Goal: Task Accomplishment & Management: Use online tool/utility

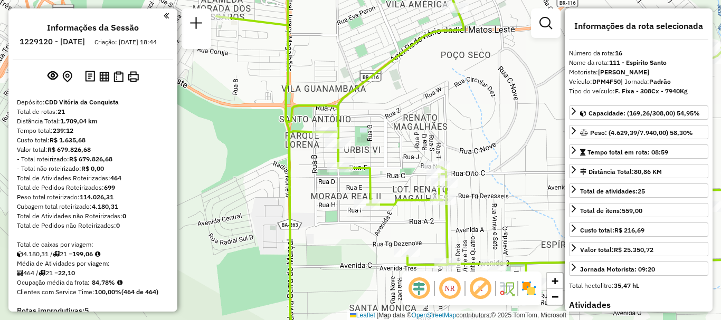
select select "**********"
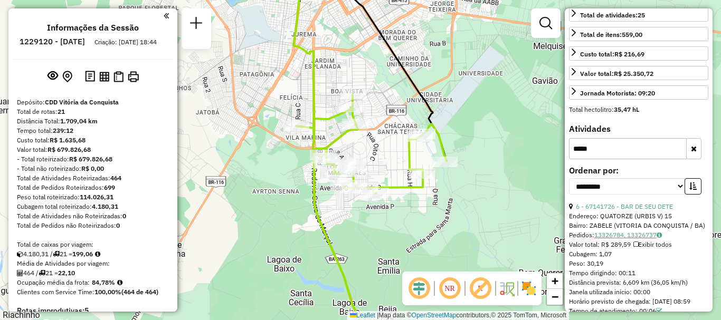
scroll to position [246, 0]
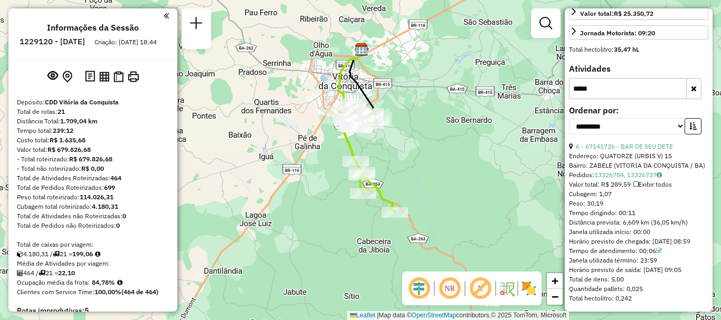
click at [165, 20] on em at bounding box center [166, 15] width 5 height 9
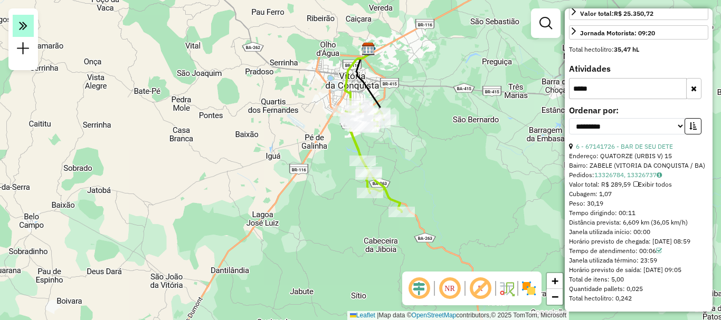
click at [18, 22] on em at bounding box center [23, 26] width 21 height 22
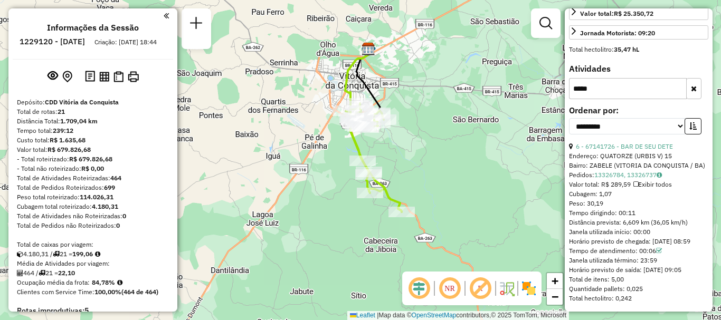
scroll to position [193, 0]
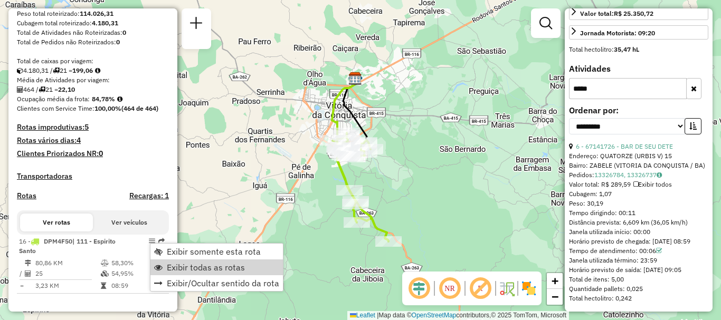
drag, startPoint x: 209, startPoint y: 264, endPoint x: 346, endPoint y: 179, distance: 160.9
click at [208, 263] on span "Exibir todas as rotas" at bounding box center [206, 267] width 78 height 8
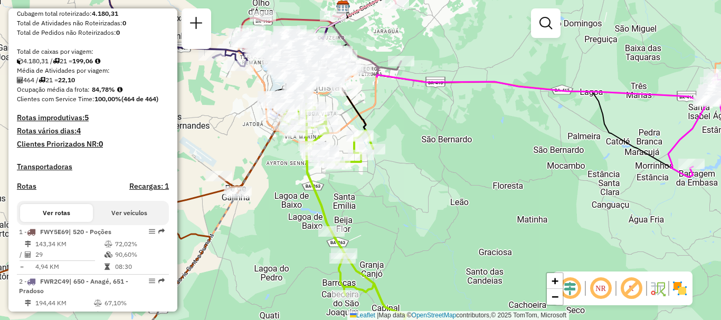
drag, startPoint x: 363, startPoint y: 116, endPoint x: 403, endPoint y: 126, distance: 42.0
click at [373, 125] on icon at bounding box center [345, 78] width 55 height 142
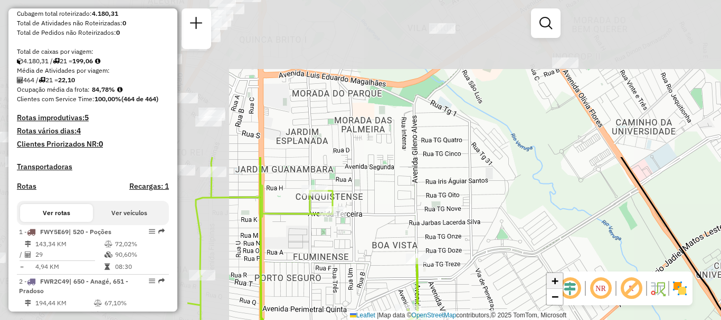
drag, startPoint x: 317, startPoint y: 104, endPoint x: 555, endPoint y: 282, distance: 296.7
click at [570, 291] on hb-router-mapa "Informações da Sessão 1229120 - [DATE] Criação: [DATE] 18:44 Depósito: CDD Vitó…" at bounding box center [360, 160] width 721 height 320
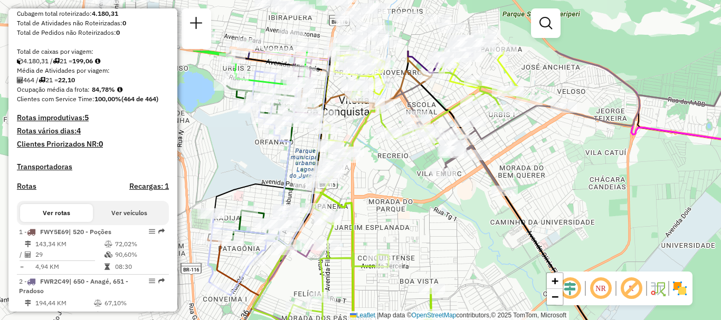
drag, startPoint x: 468, startPoint y: 120, endPoint x: 465, endPoint y: 203, distance: 82.9
click at [465, 203] on div "Janela de atendimento Grade de atendimento Capacidade Transportadoras Veículos …" at bounding box center [360, 160] width 721 height 320
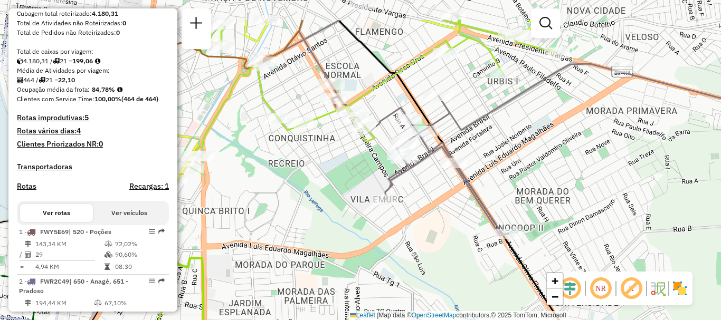
drag, startPoint x: 371, startPoint y: 94, endPoint x: 335, endPoint y: 145, distance: 61.6
click at [335, 145] on div "Janela de atendimento Grade de atendimento Capacidade Transportadoras Veículos …" at bounding box center [360, 160] width 721 height 320
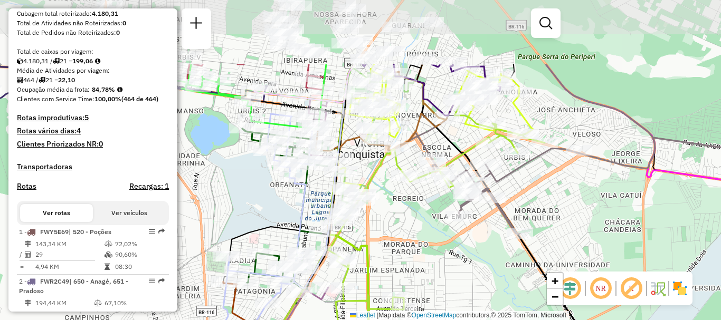
drag, startPoint x: 490, startPoint y: 232, endPoint x: 496, endPoint y: 262, distance: 30.2
click at [496, 262] on div "Janela de atendimento Grade de atendimento Capacidade Transportadoras Veículos …" at bounding box center [360, 160] width 721 height 320
